Goal: Feedback & Contribution: Leave review/rating

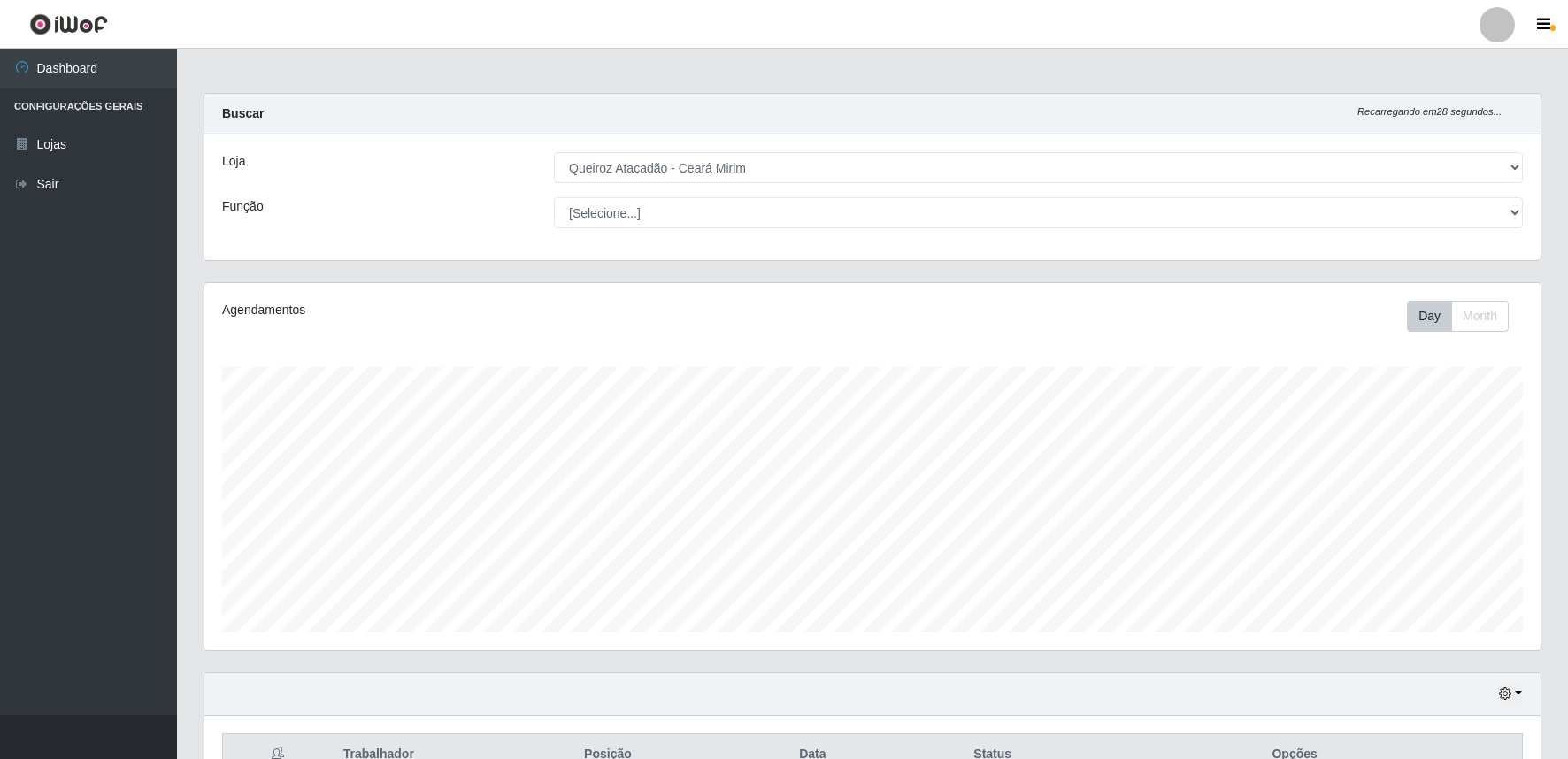
select select "465"
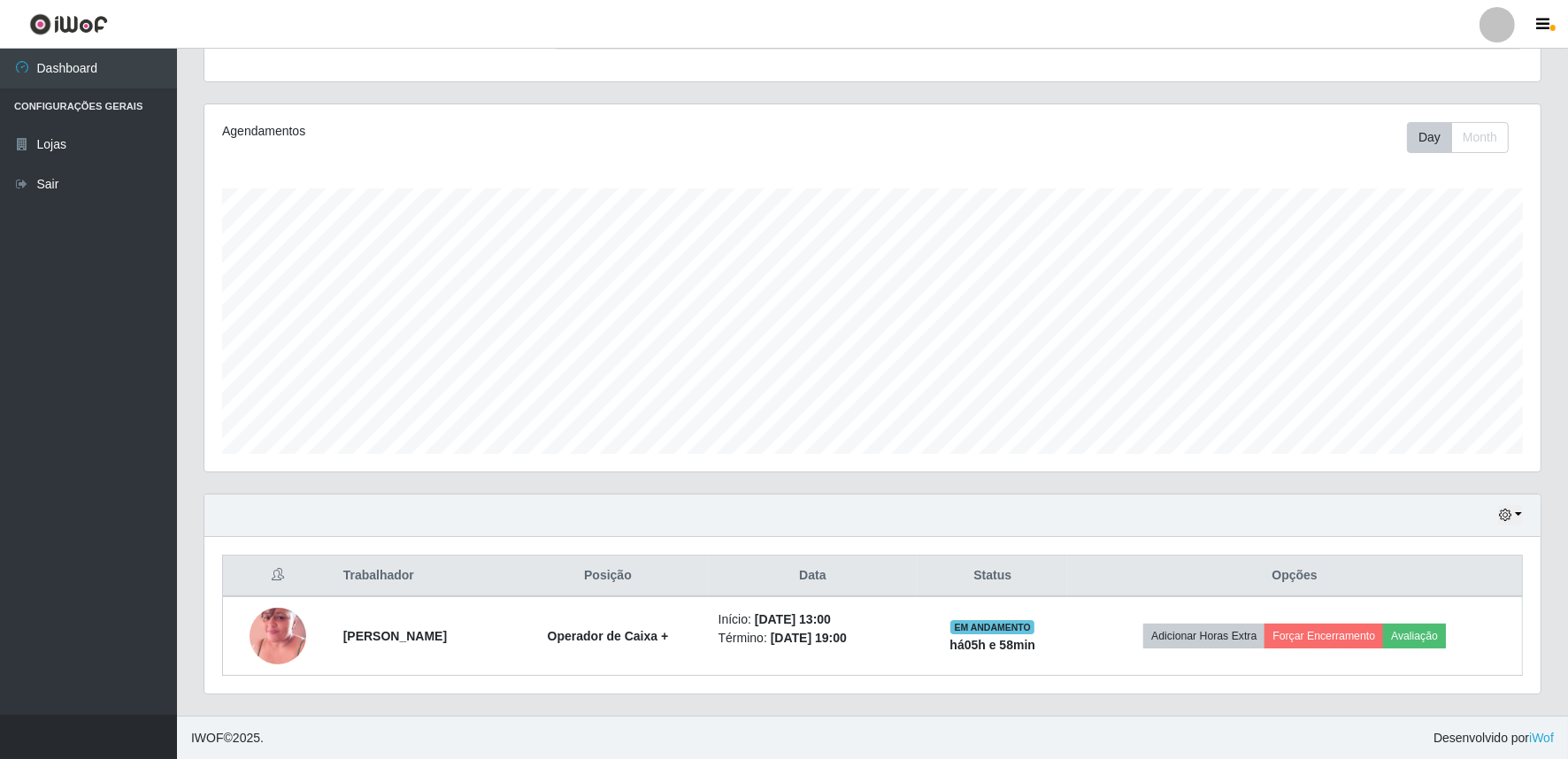
scroll to position [366, 1336]
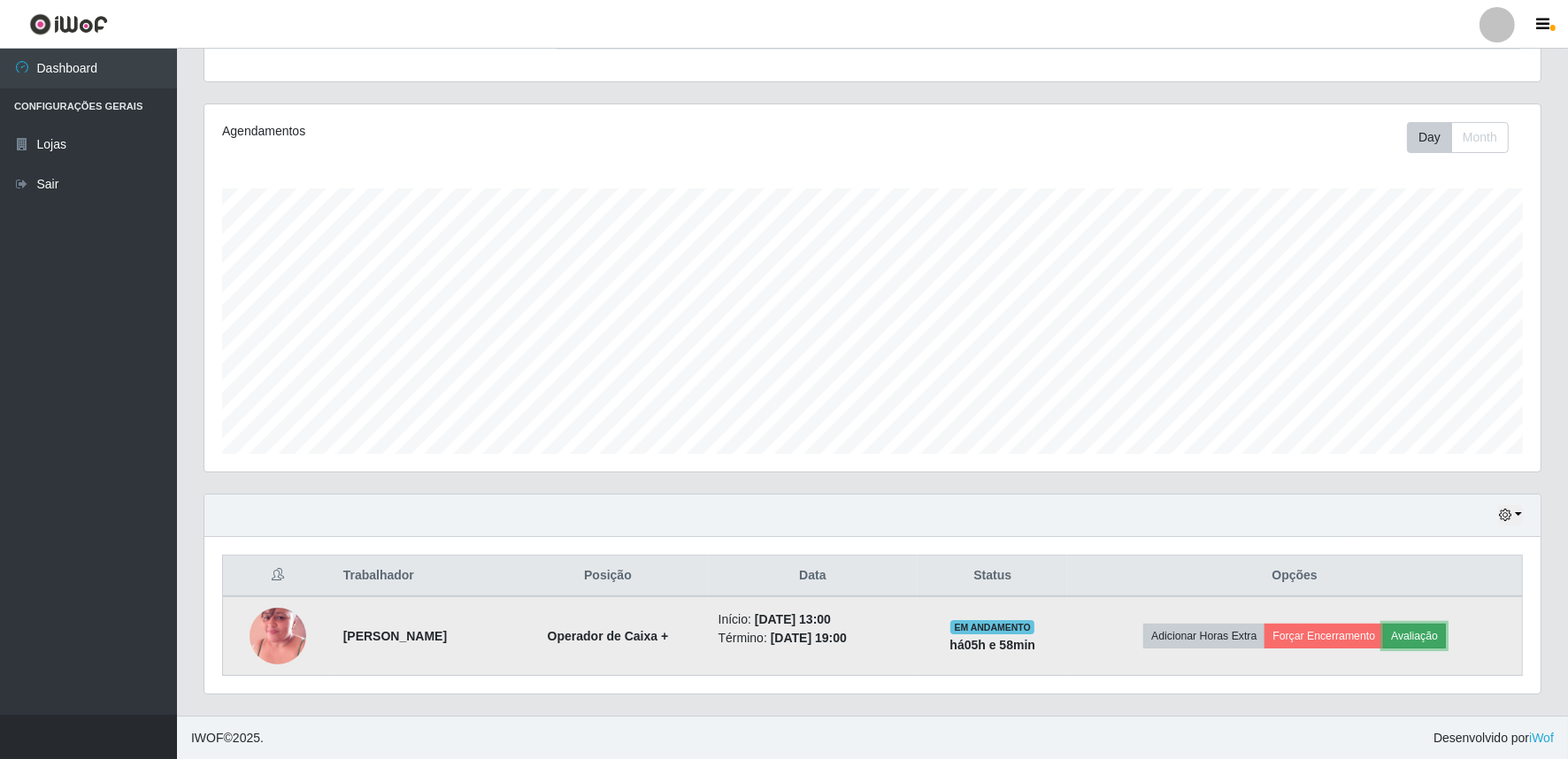
click at [1431, 641] on button "Avaliação" at bounding box center [1414, 636] width 63 height 25
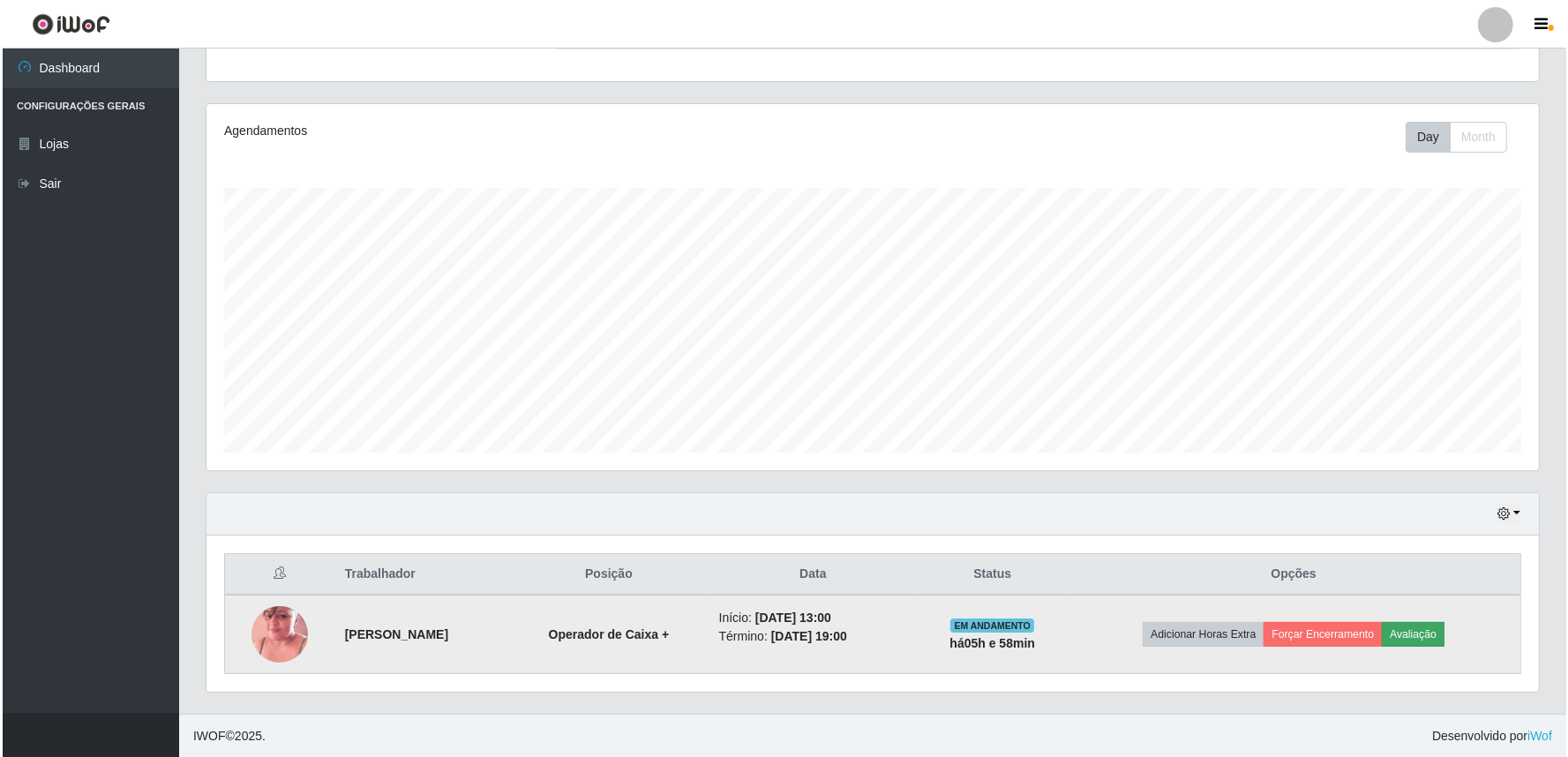
scroll to position [365, 1321]
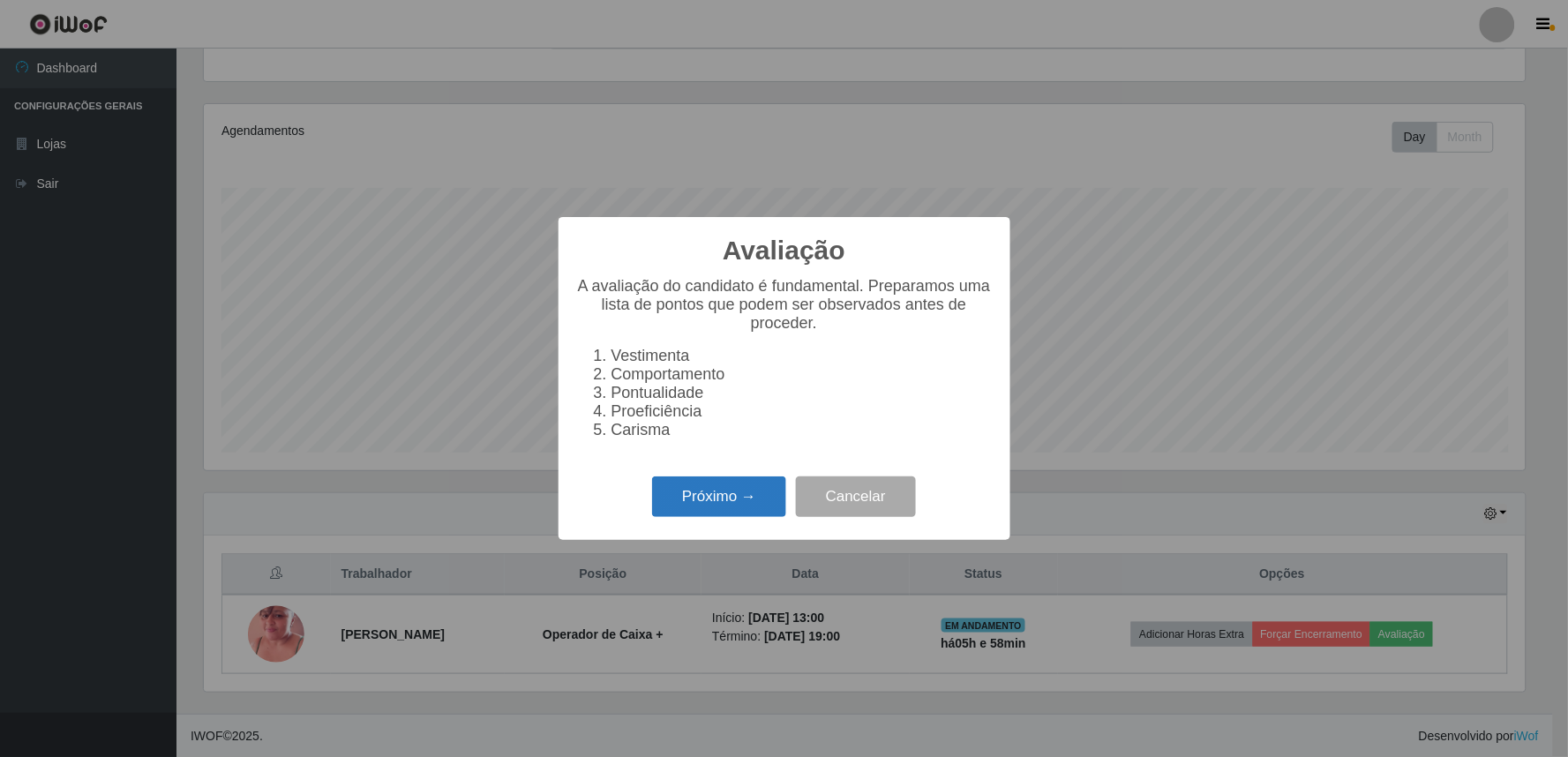
click at [752, 506] on button "Próximo →" at bounding box center [719, 497] width 134 height 42
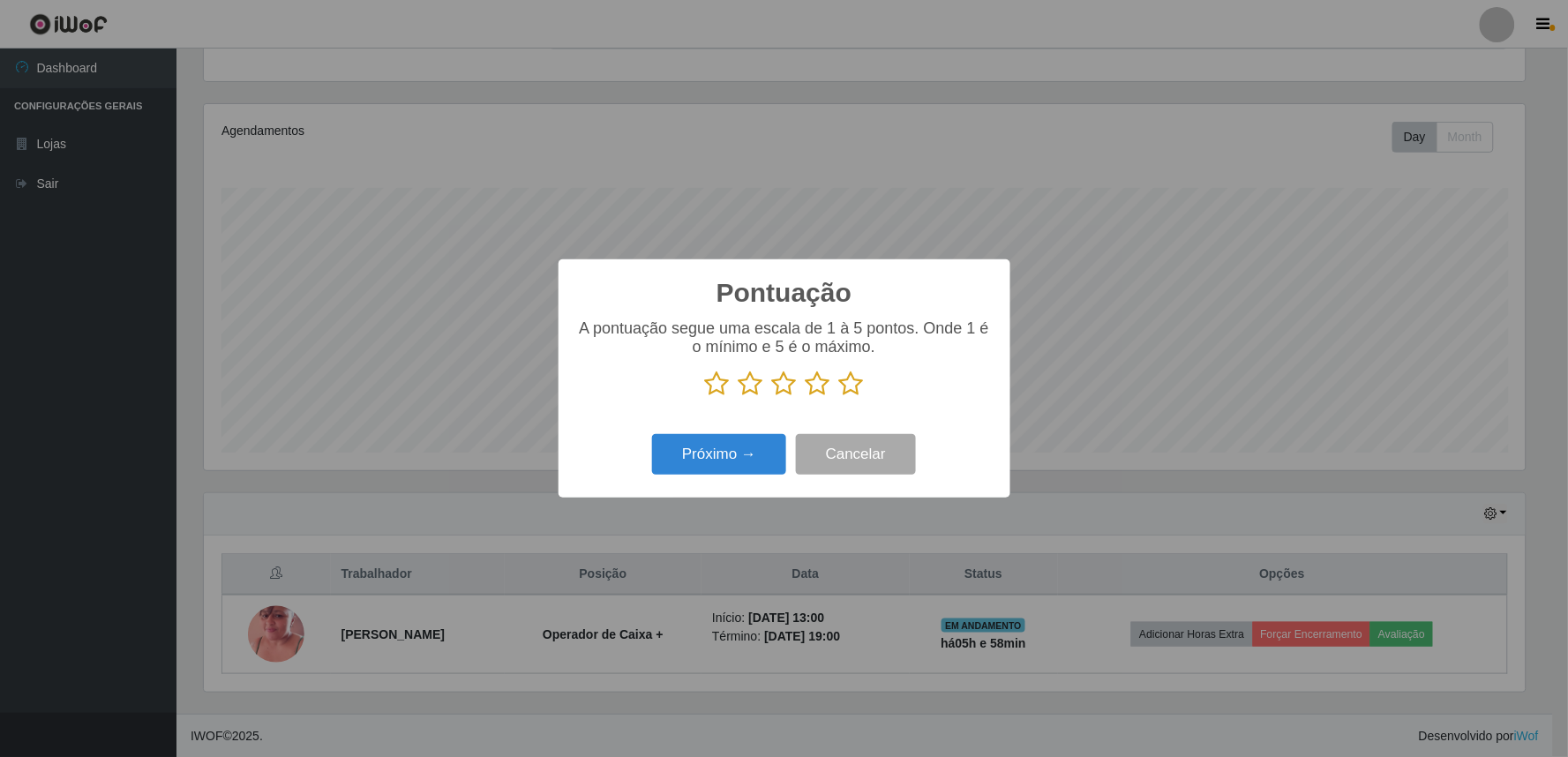
scroll to position [882059, 881101]
click at [854, 385] on icon at bounding box center [851, 384] width 25 height 26
click at [839, 397] on input "radio" at bounding box center [839, 397] width 0 height 0
click at [744, 457] on button "Próximo →" at bounding box center [719, 454] width 134 height 42
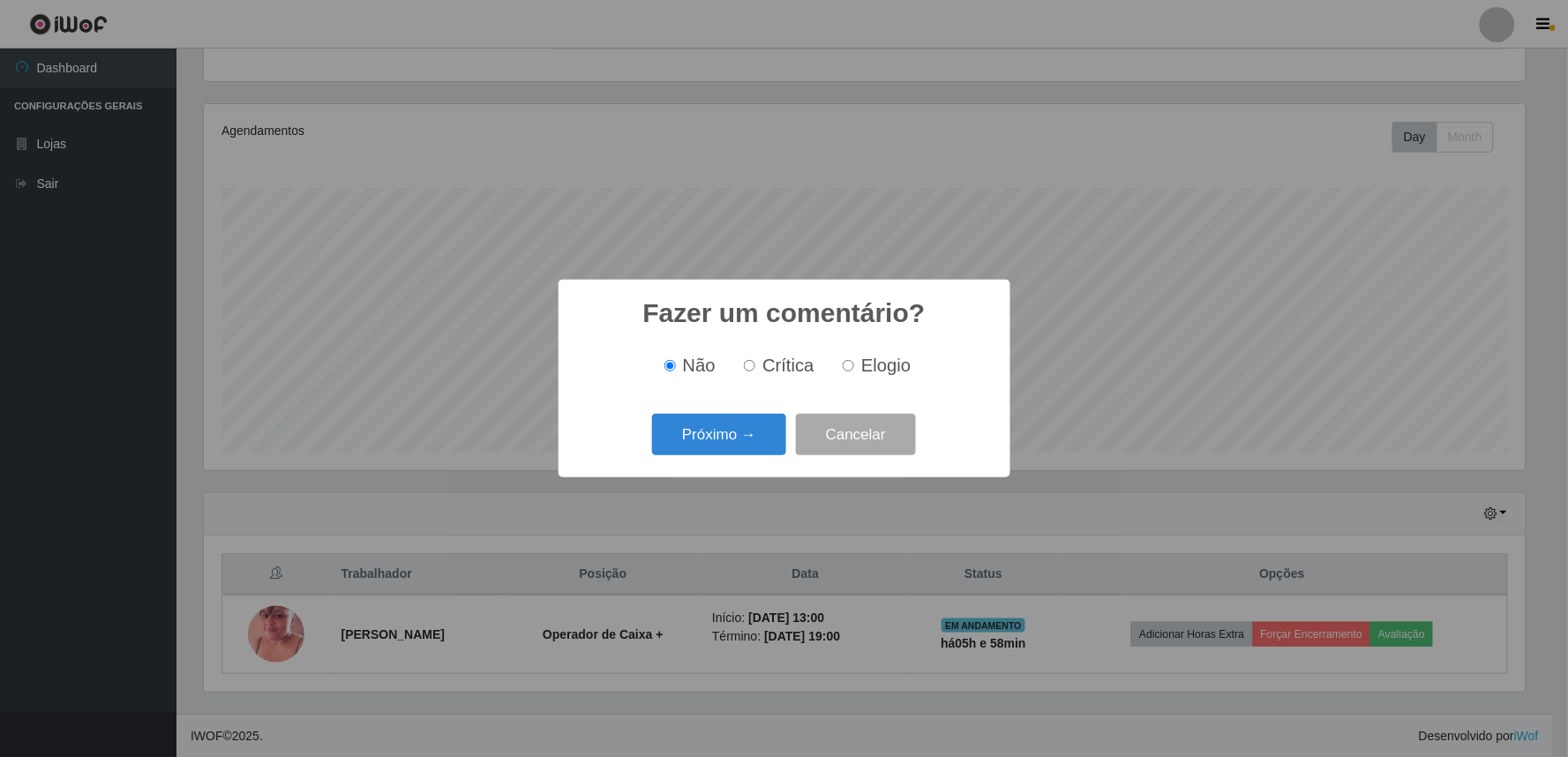
click at [845, 360] on label "Elogio" at bounding box center [872, 366] width 75 height 20
click at [845, 360] on input "Elogio" at bounding box center [848, 366] width 11 height 11
radio input "true"
click at [724, 439] on button "Próximo →" at bounding box center [719, 434] width 134 height 42
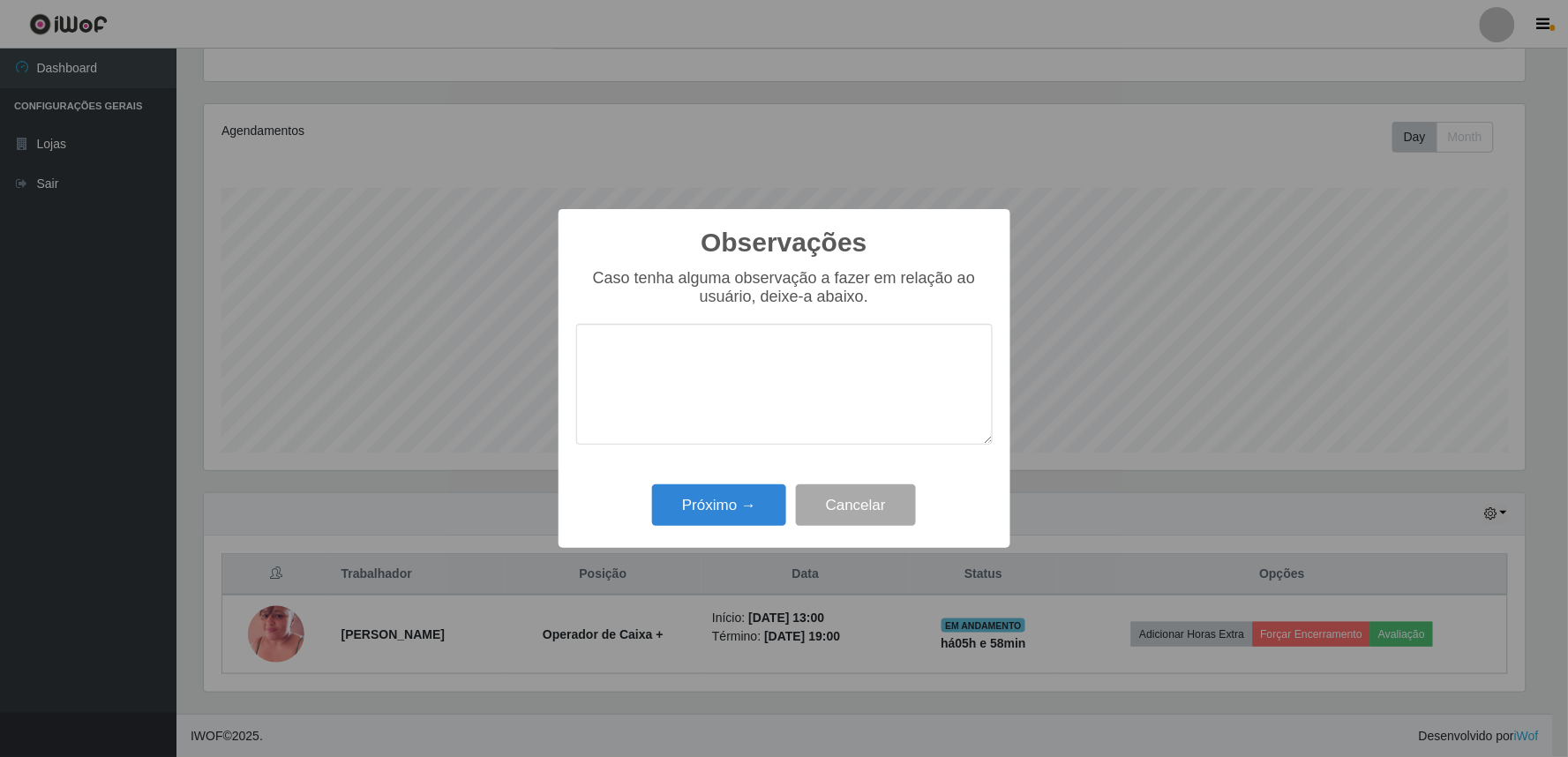
click at [753, 346] on textarea at bounding box center [784, 385] width 416 height 121
type textarea "O"
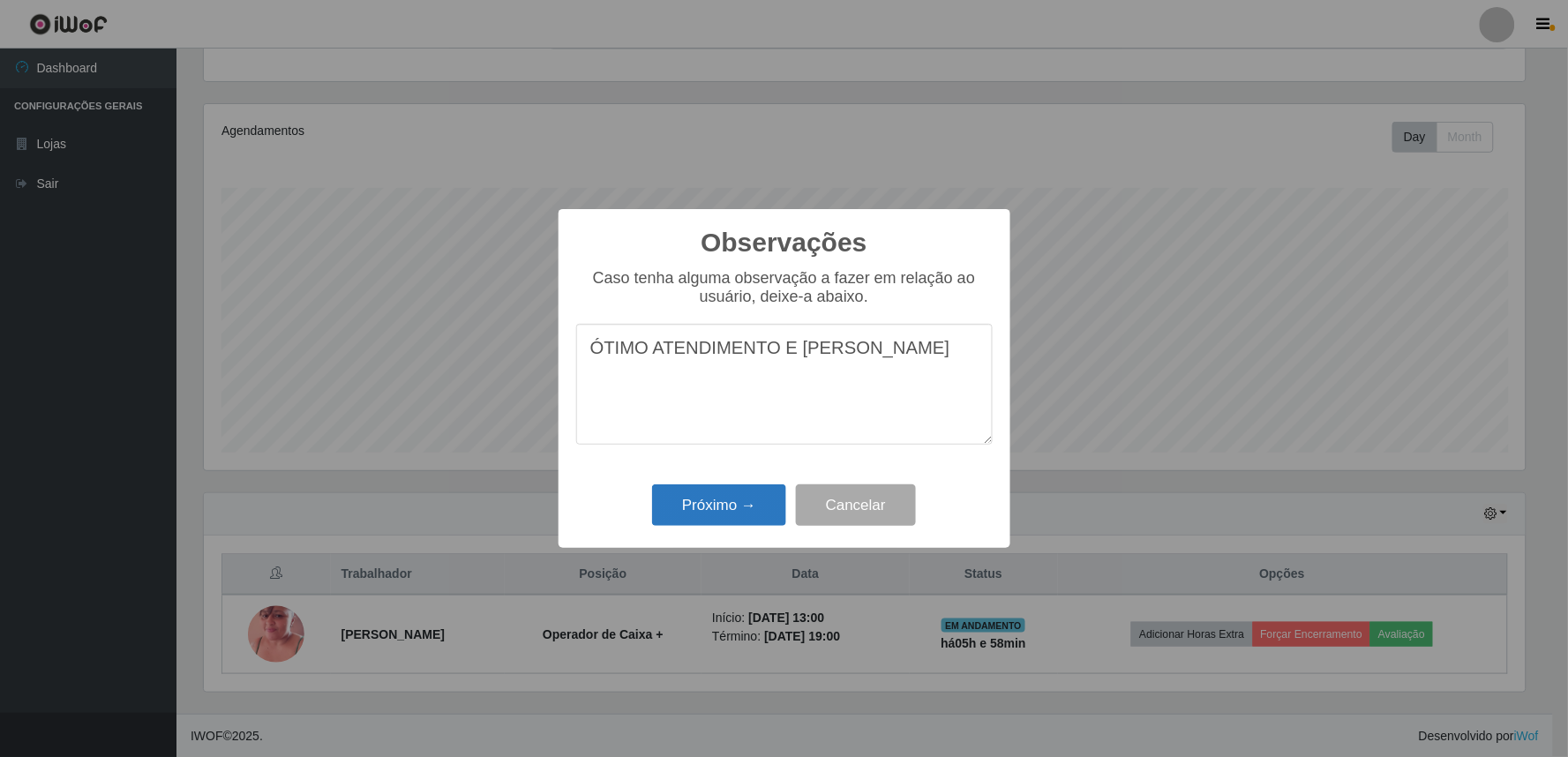
type textarea "ÓTIMO ATENDIMENTO E [PERSON_NAME]"
click at [739, 506] on button "Próximo →" at bounding box center [719, 505] width 134 height 42
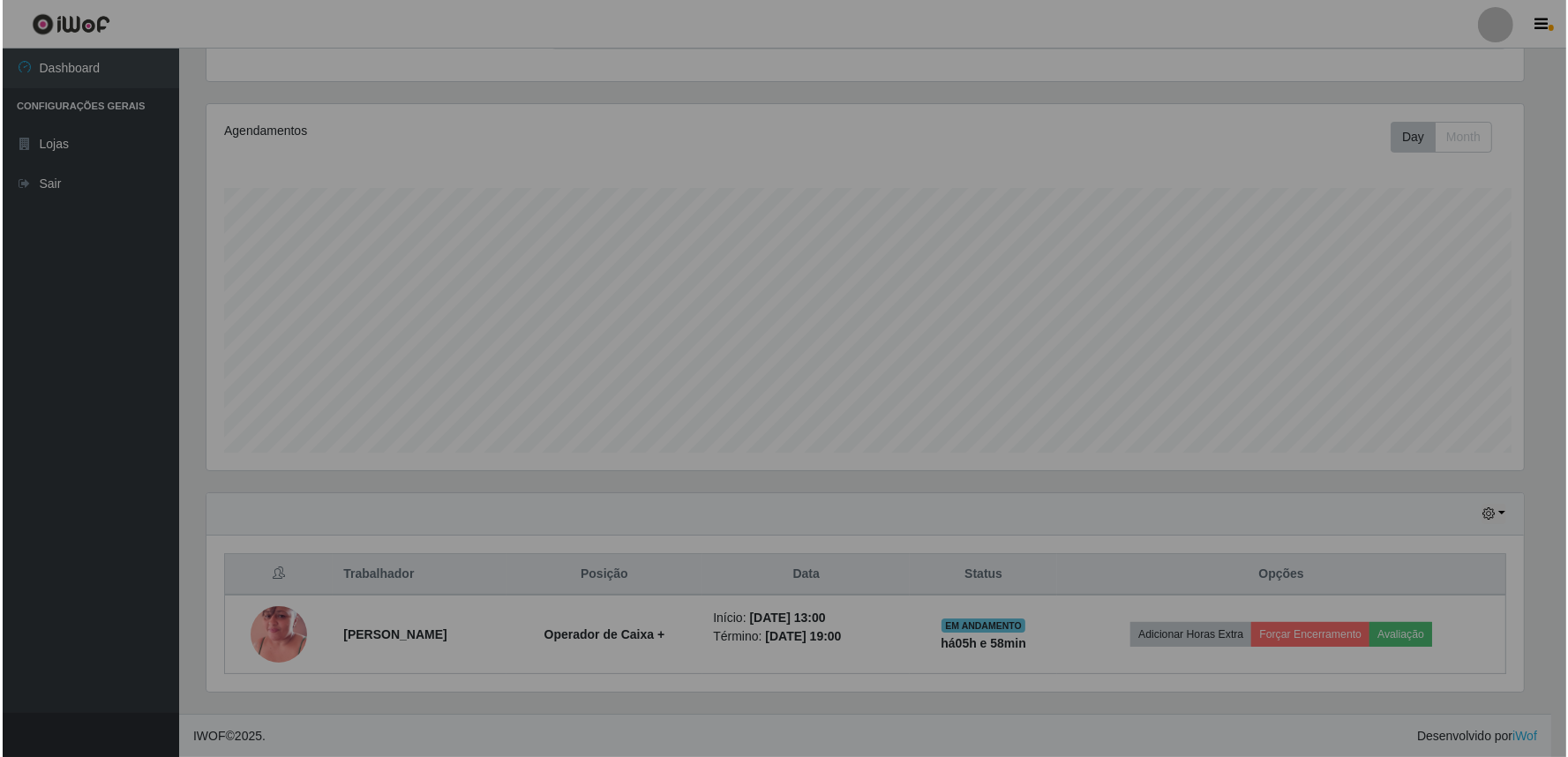
scroll to position [365, 1332]
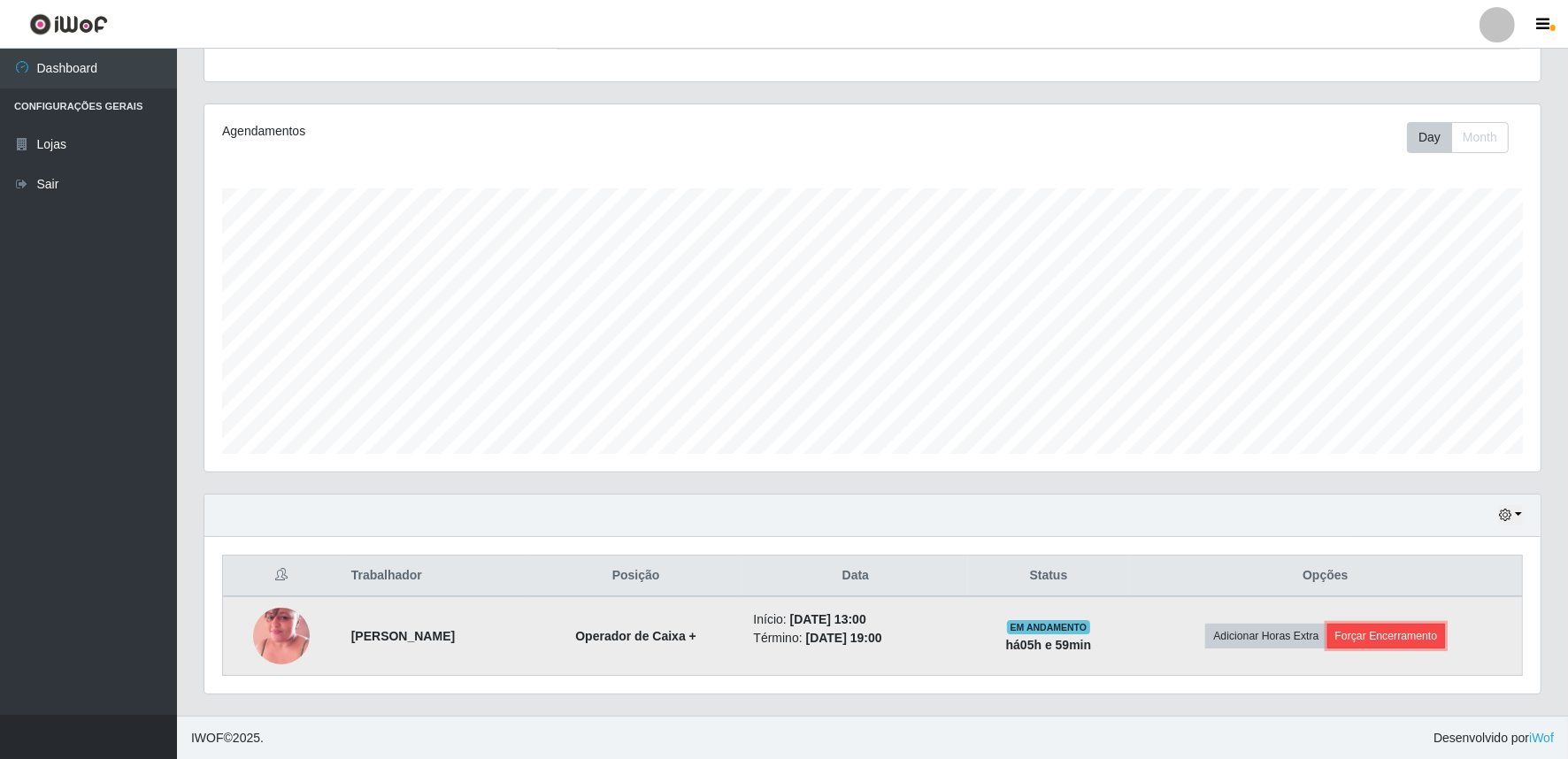
click at [1421, 629] on button "Forçar Encerramento" at bounding box center [1387, 636] width 119 height 25
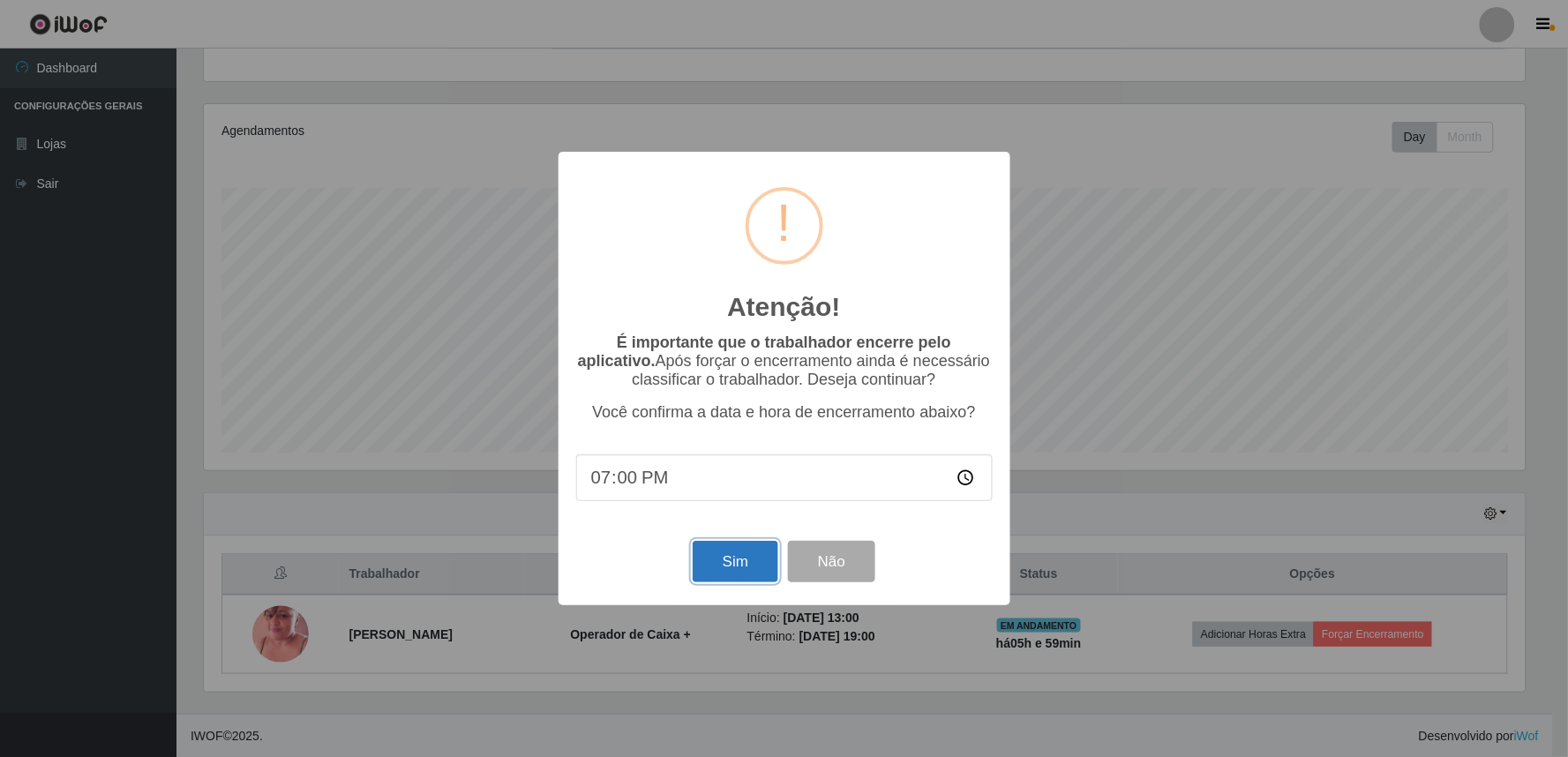
click at [719, 562] on button "Sim" at bounding box center [736, 561] width 86 height 42
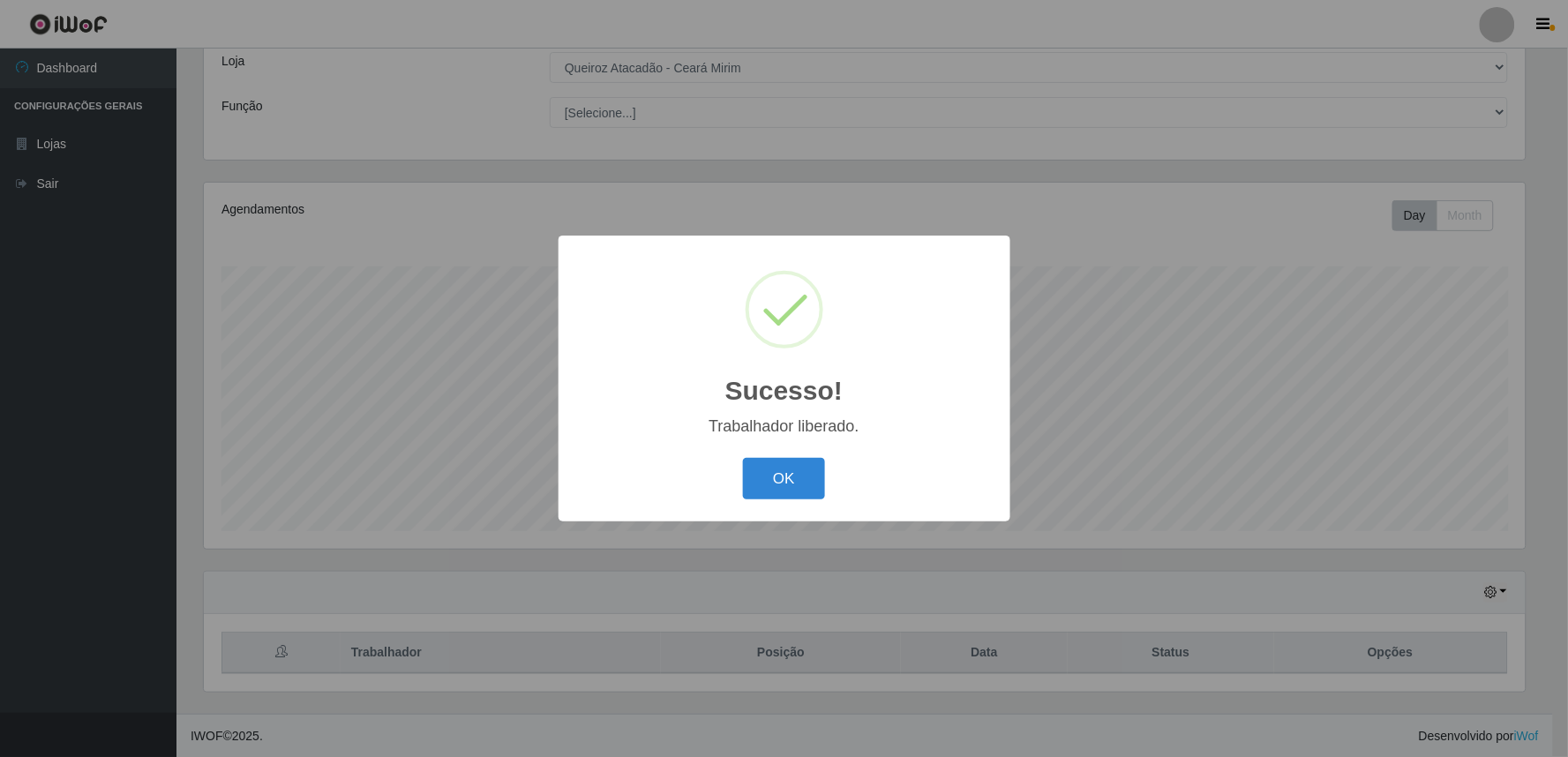
drag, startPoint x: 800, startPoint y: 477, endPoint x: 1009, endPoint y: 358, distance: 240.5
click at [839, 454] on div "OK Cancel" at bounding box center [784, 479] width 416 height 50
click at [768, 483] on button "OK" at bounding box center [784, 479] width 82 height 42
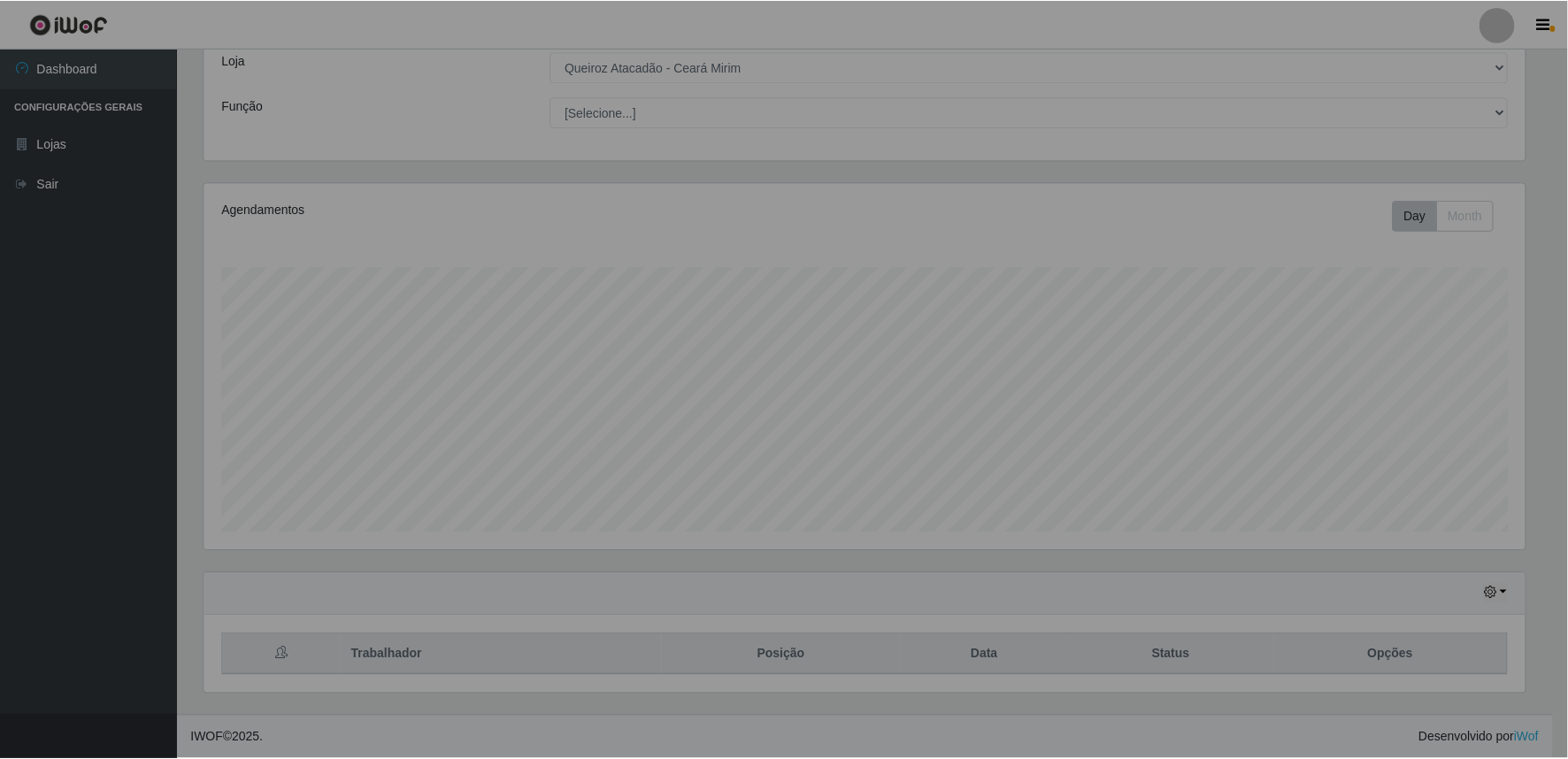
scroll to position [366, 1336]
